Goal: Information Seeking & Learning: Check status

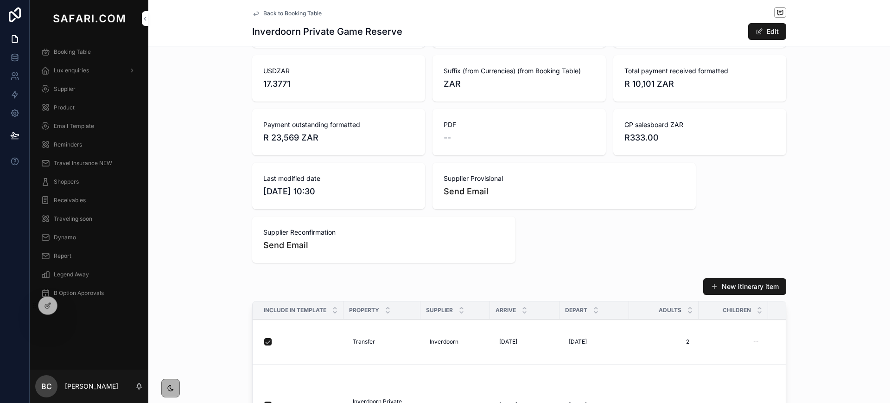
scroll to position [381, 0]
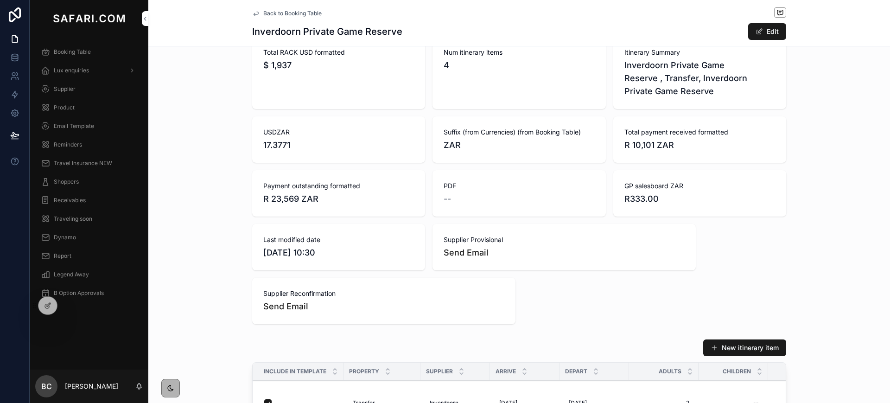
click at [88, 53] on span "Booking Table" at bounding box center [72, 51] width 37 height 7
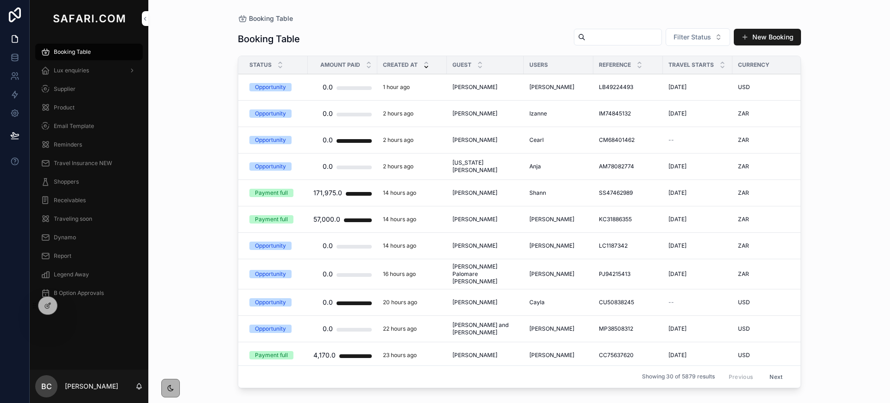
click at [472, 80] on td "[PERSON_NAME] [PERSON_NAME]" at bounding box center [485, 87] width 77 height 26
click at [485, 86] on span "[PERSON_NAME]" at bounding box center [474, 86] width 45 height 7
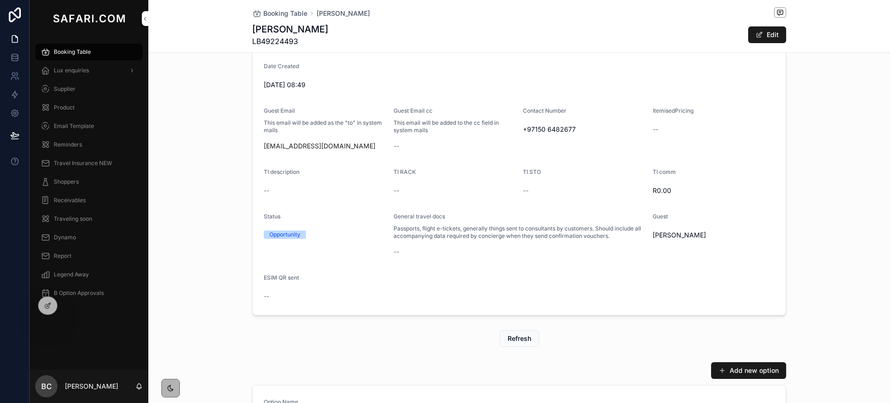
scroll to position [137, 0]
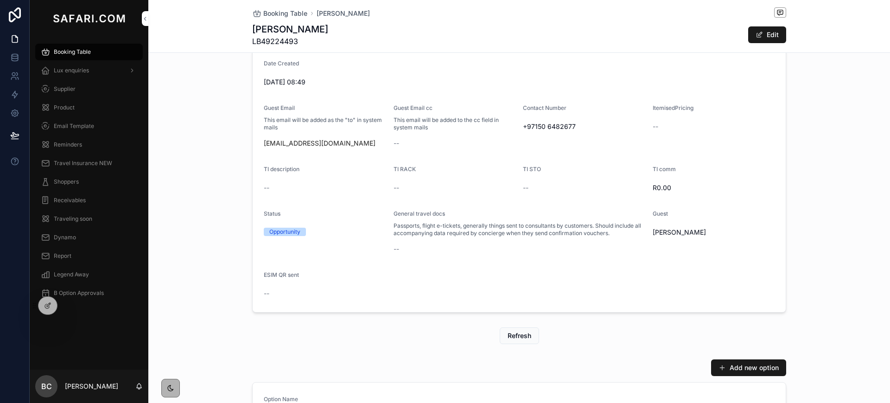
click at [495, 142] on div "--" at bounding box center [454, 143] width 122 height 9
drag, startPoint x: 474, startPoint y: 131, endPoint x: 465, endPoint y: 100, distance: 32.7
click at [465, 100] on form "Date Created [DATE] 08:49 Guest Email This email will be added as the "to" in s…" at bounding box center [519, 180] width 533 height 263
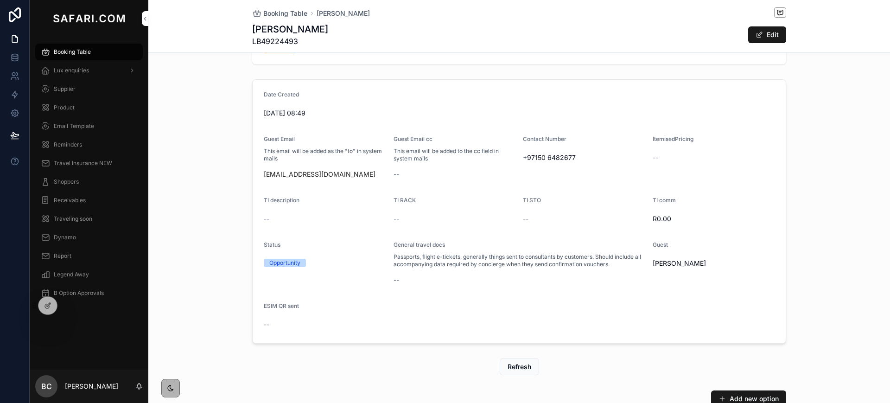
scroll to position [78, 0]
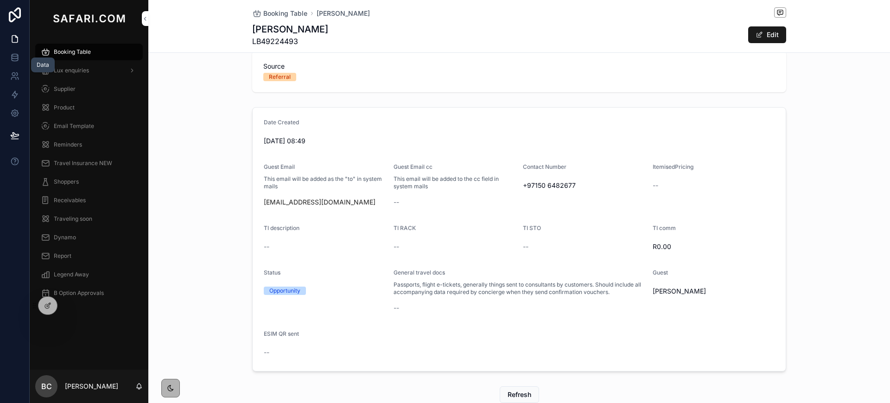
click at [16, 53] on icon at bounding box center [14, 57] width 9 height 9
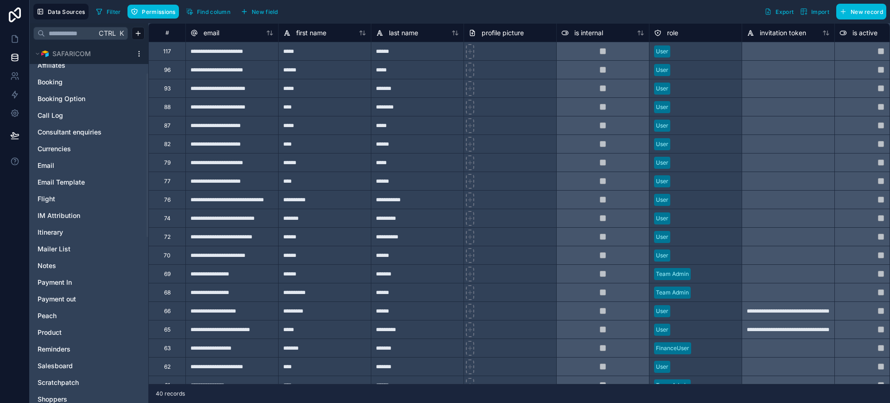
scroll to position [65, 0]
click at [65, 281] on span "Payment In" at bounding box center [55, 281] width 34 height 9
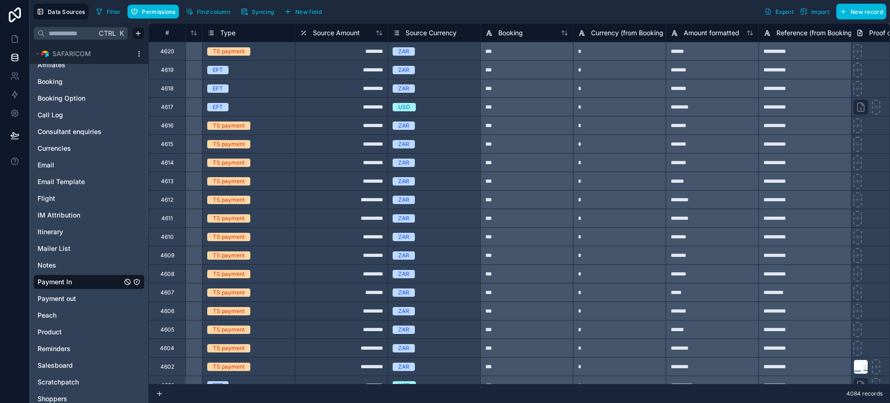
scroll to position [0, 262]
click at [111, 15] on button "Filter" at bounding box center [108, 12] width 32 height 14
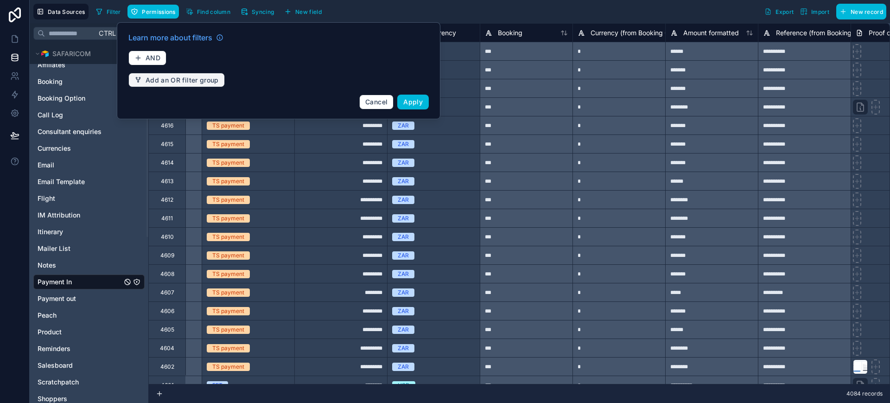
click at [169, 86] on button "Add an OR filter group" at bounding box center [176, 80] width 96 height 15
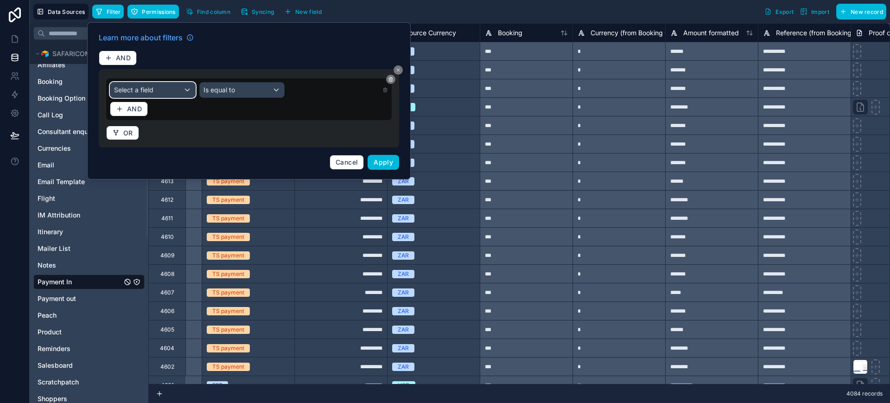
click at [159, 89] on div "Select a field" at bounding box center [152, 90] width 85 height 15
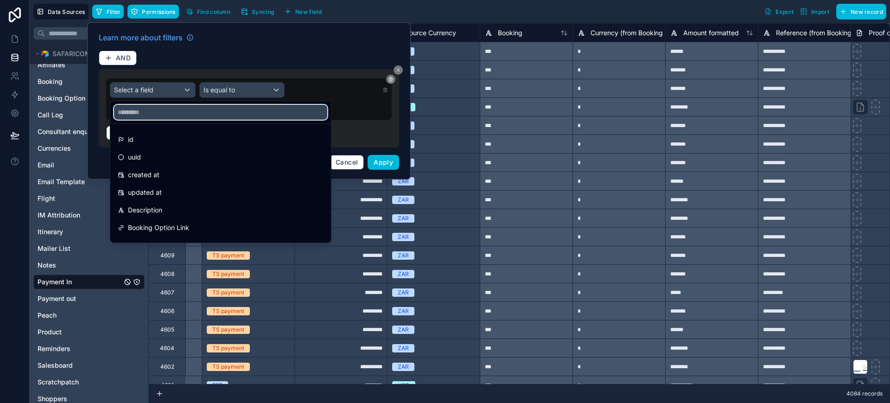
click at [159, 119] on input "text" at bounding box center [220, 112] width 213 height 15
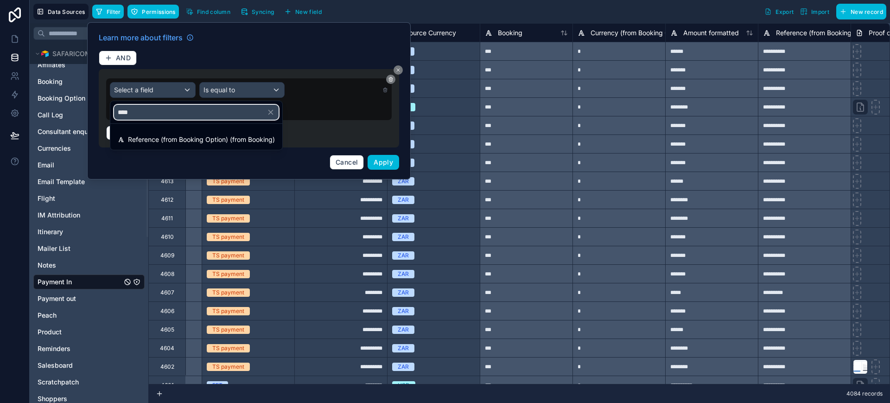
type input "****"
click at [159, 133] on div "Reference (from Booking Option) (from Booking)" at bounding box center [196, 139] width 168 height 17
click at [159, 116] on div "AND" at bounding box center [249, 109] width 278 height 15
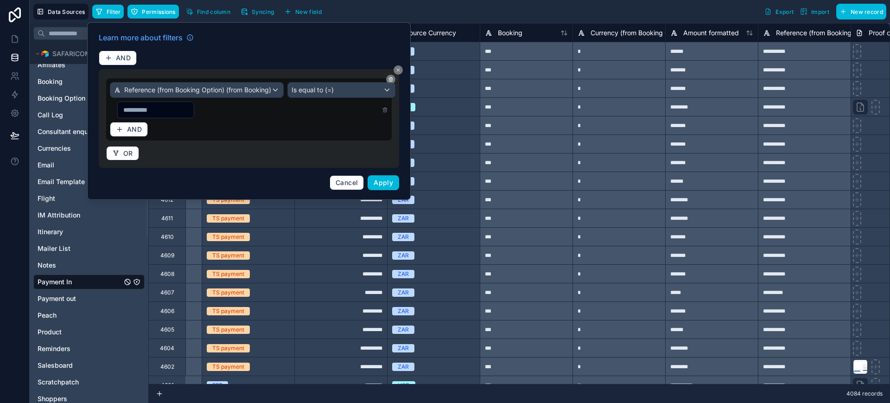
click at [382, 184] on span "Apply" at bounding box center [383, 182] width 19 height 8
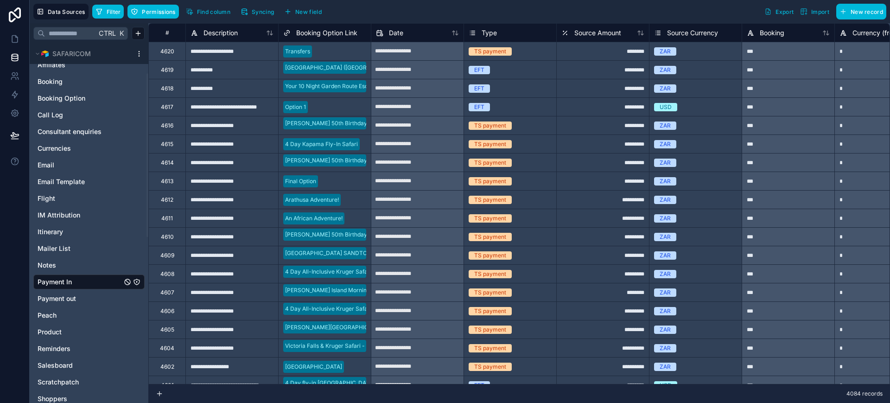
click at [108, 14] on span "Filter" at bounding box center [114, 11] width 14 height 7
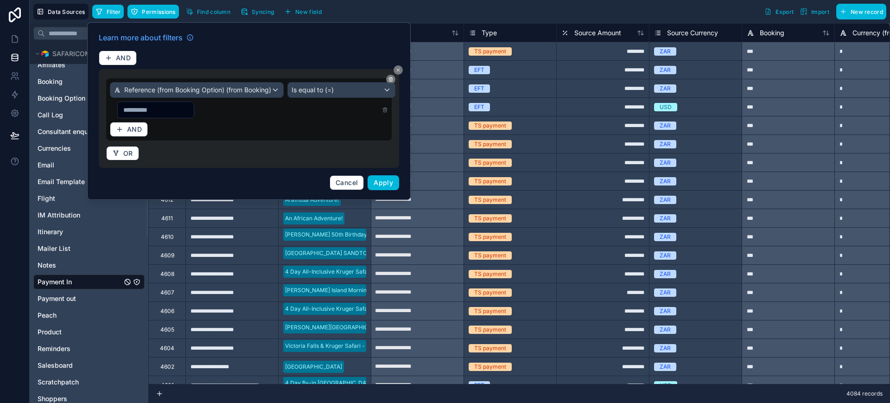
click at [194, 113] on input "text" at bounding box center [156, 109] width 76 height 13
type input "**********"
click at [393, 185] on button "Apply" at bounding box center [384, 182] width 32 height 15
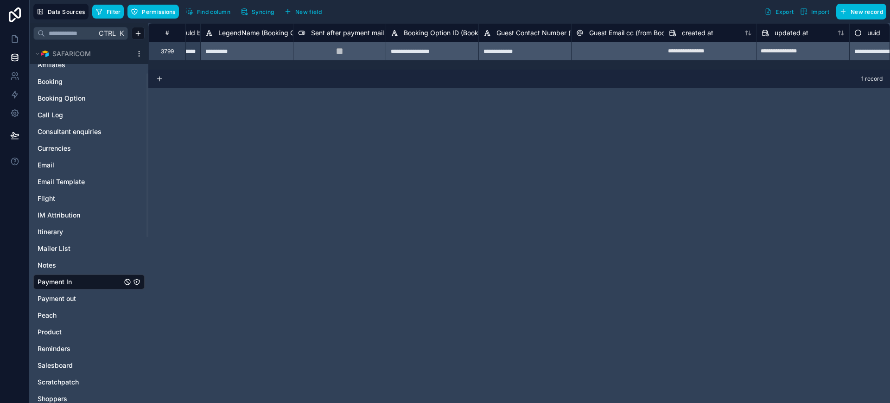
scroll to position [0, 1661]
click at [597, 49] on div at bounding box center [610, 51] width 93 height 19
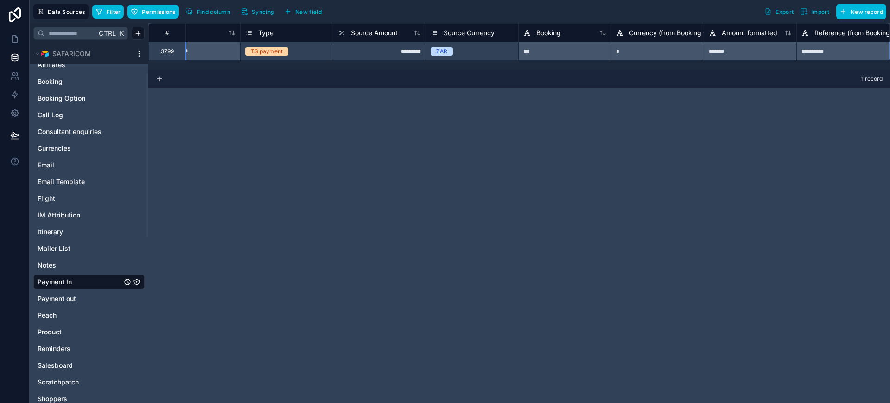
scroll to position [0, 316]
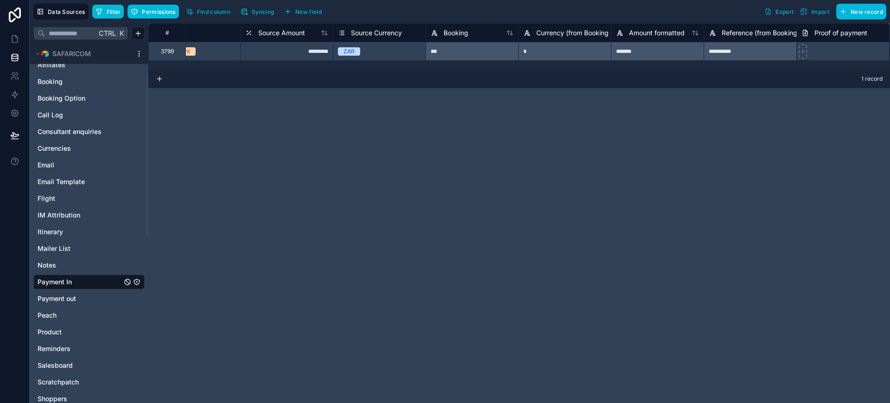
click at [57, 309] on div "Peach" at bounding box center [88, 315] width 111 height 15
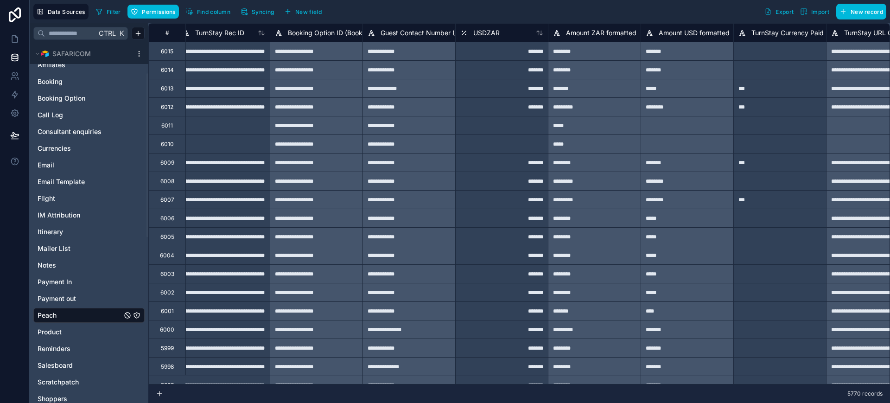
scroll to position [0, 1956]
click at [114, 11] on span "Filter" at bounding box center [114, 11] width 14 height 7
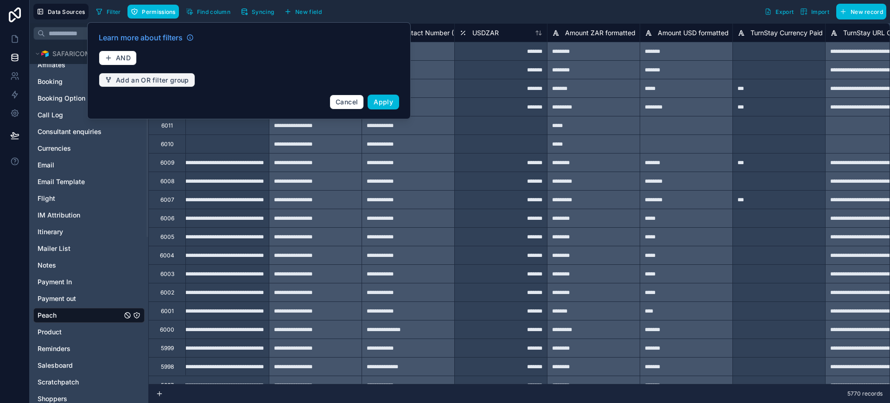
click at [153, 81] on span "Add an OR filter group" at bounding box center [152, 80] width 73 height 8
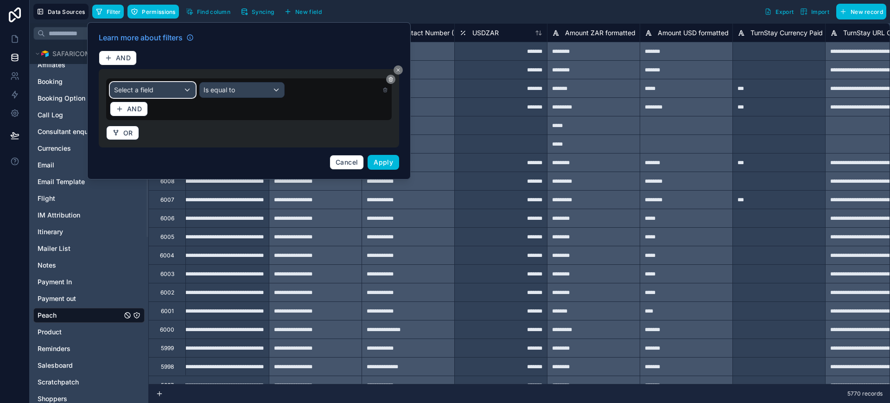
click at [133, 89] on span "Select a field" at bounding box center [133, 90] width 39 height 8
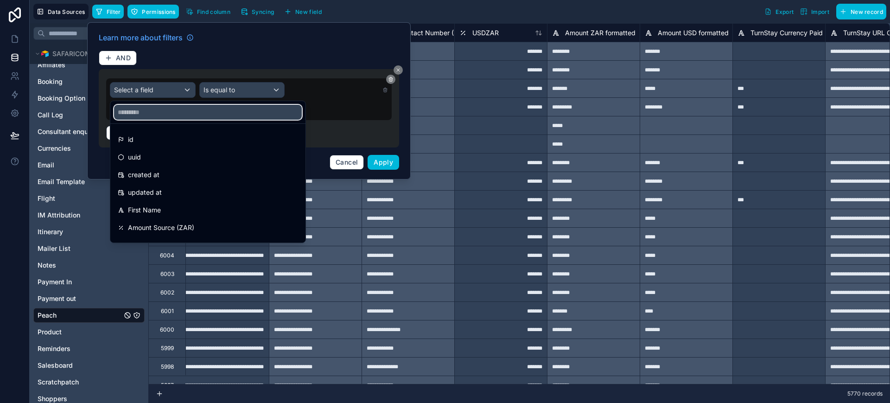
click at [141, 108] on input "text" at bounding box center [208, 112] width 188 height 15
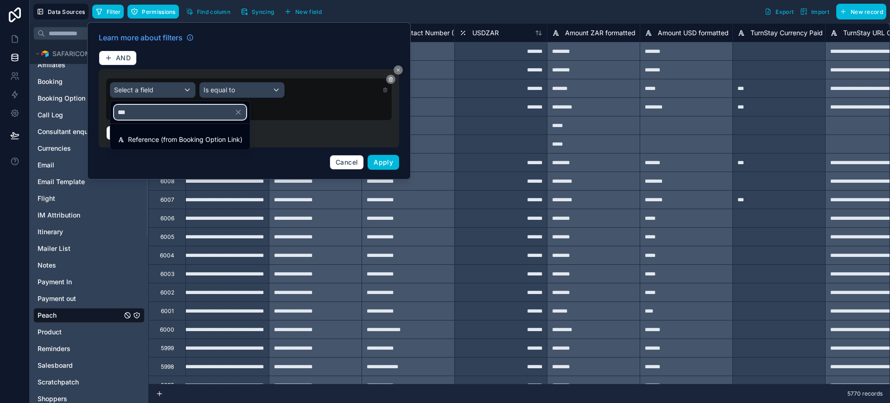
type input "***"
click at [165, 143] on span "Reference (from Booking Option Link)" at bounding box center [185, 139] width 114 height 11
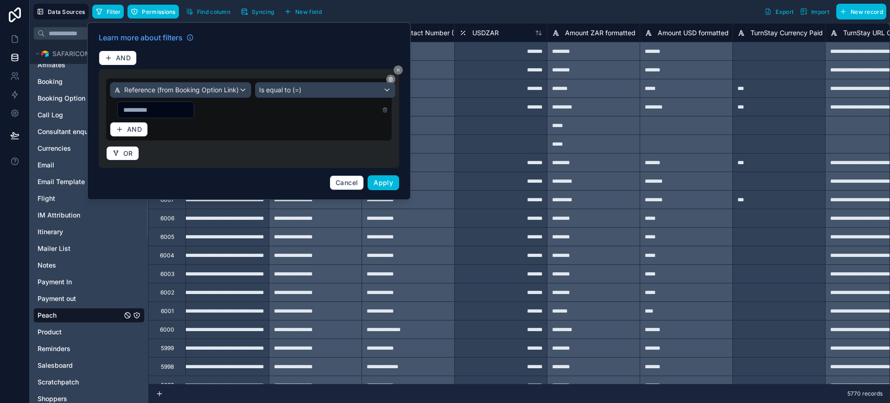
click at [193, 108] on input "text" at bounding box center [156, 109] width 76 height 13
paste input "**********"
type input "**********"
click at [393, 184] on button "Apply" at bounding box center [384, 182] width 32 height 15
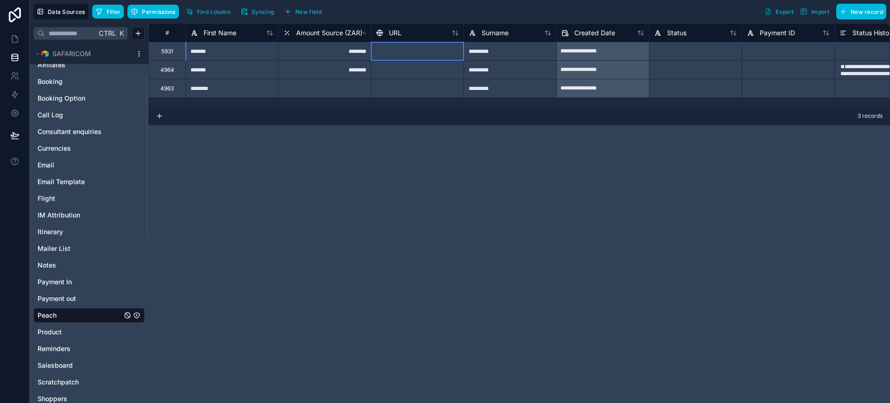
click at [393, 55] on div at bounding box center [417, 51] width 93 height 19
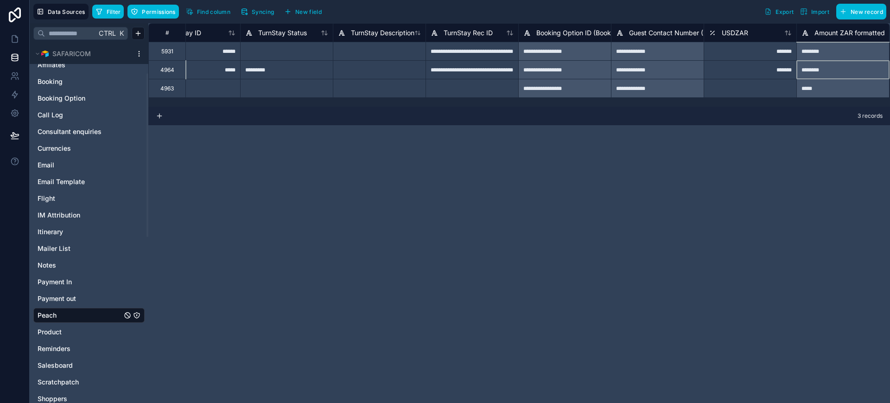
scroll to position [0, 1799]
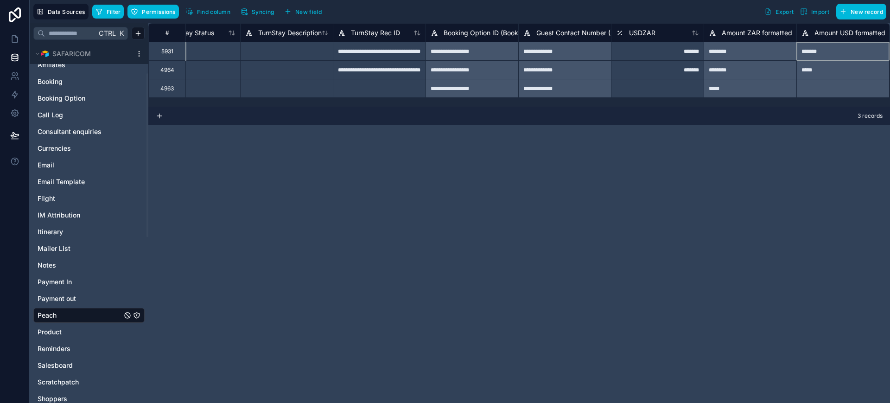
click at [811, 49] on div "*******" at bounding box center [842, 51] width 93 height 19
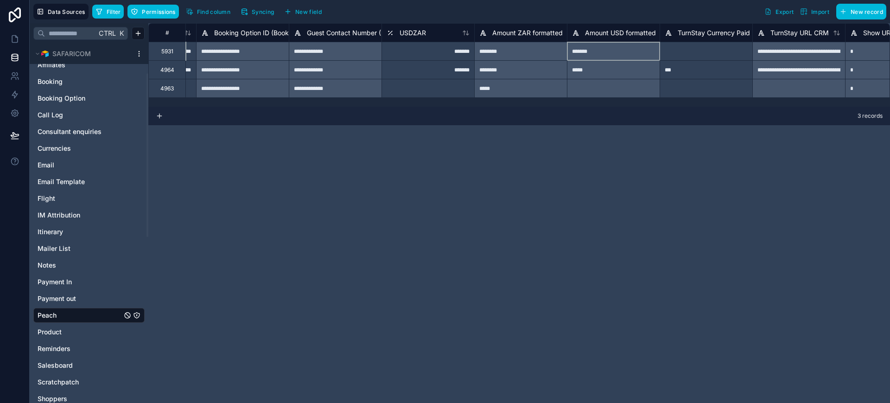
scroll to position [0, 1995]
